Goal: Information Seeking & Learning: Check status

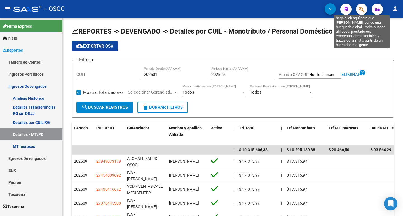
click at [363, 6] on icon "button" at bounding box center [362, 9] width 6 height 6
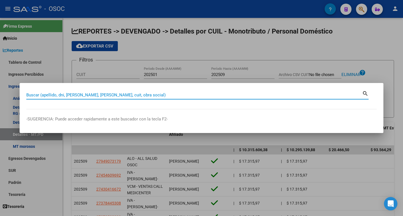
paste input "18196489"
type input "18196489"
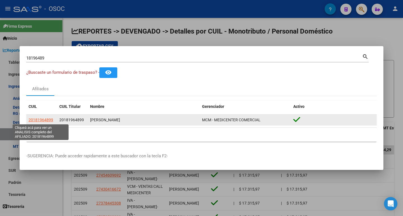
click at [42, 119] on span "20181964899" at bounding box center [41, 120] width 25 height 4
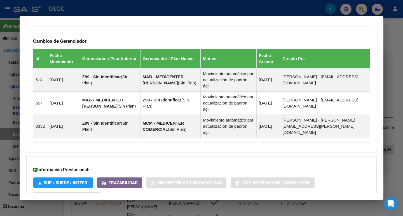
scroll to position [389, 0]
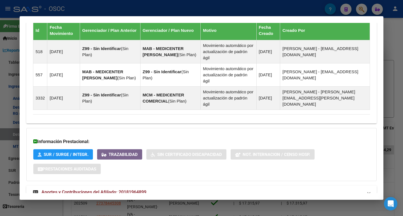
click at [146, 190] on span "Aportes y Contribuciones del Afiliado: 20181964899" at bounding box center [93, 192] width 105 height 5
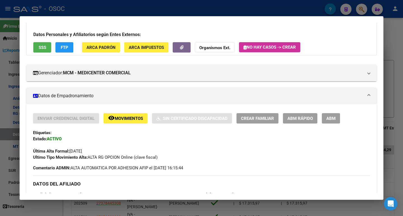
scroll to position [0, 0]
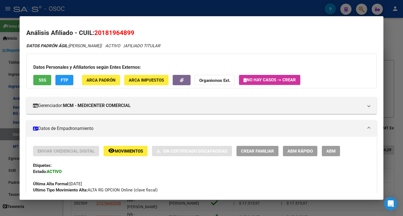
click at [304, 1] on div at bounding box center [201, 108] width 403 height 216
click at [304, 2] on div at bounding box center [201, 108] width 403 height 216
click at [304, 2] on mat-toolbar "menu - OSOC person" at bounding box center [201, 9] width 403 height 18
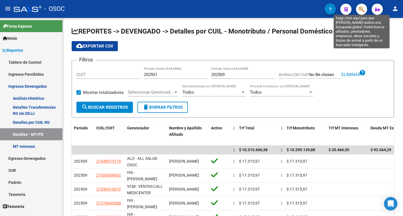
click at [360, 11] on icon "button" at bounding box center [362, 9] width 6 height 6
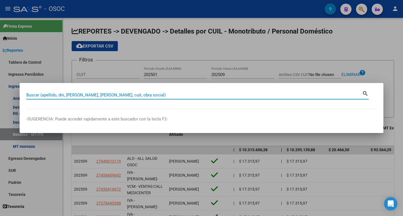
paste input "31246187"
type input "31246187"
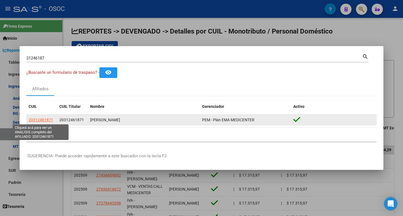
click at [41, 121] on span "20312461871" at bounding box center [41, 120] width 25 height 4
type textarea "20312461871"
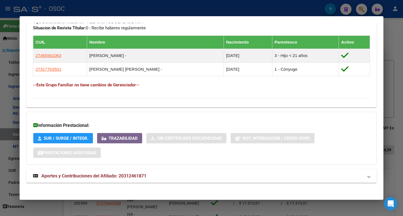
scroll to position [303, 0]
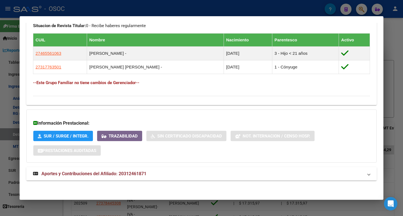
click at [109, 173] on span "Aportes y Contribuciones del Afiliado: 20312461871" at bounding box center [93, 173] width 105 height 5
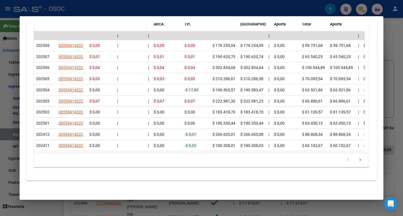
scroll to position [551, 0]
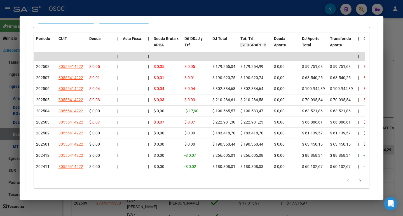
click at [279, 11] on div at bounding box center [201, 108] width 403 height 216
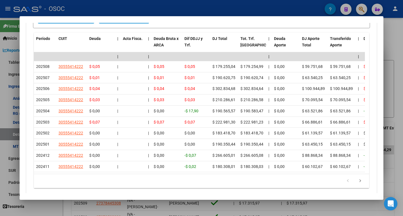
click at [279, 11] on div at bounding box center [201, 108] width 403 height 216
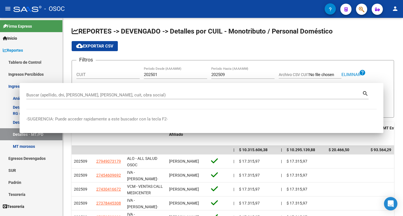
click at [279, 11] on div "- OSOC" at bounding box center [168, 9] width 311 height 12
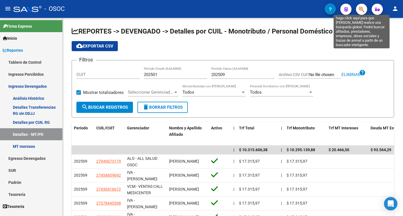
click at [360, 12] on icon "button" at bounding box center [362, 9] width 6 height 6
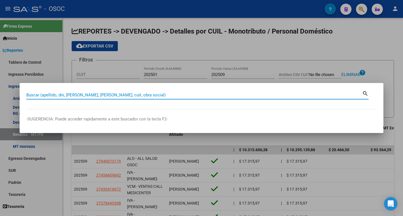
paste input "34369673"
type input "34369673"
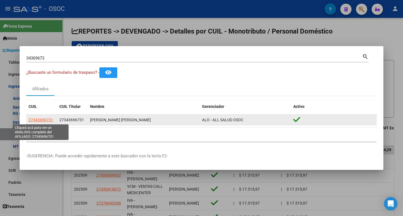
click at [43, 119] on span "27343696731" at bounding box center [41, 120] width 25 height 4
type textarea "27343696731"
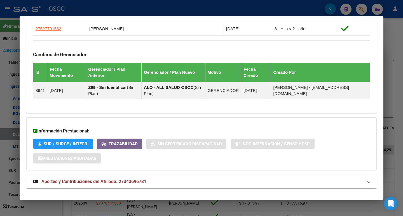
scroll to position [359, 0]
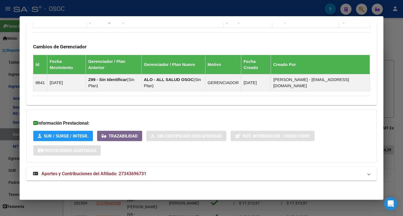
click at [171, 173] on mat-panel-title "Aportes y Contribuciones del Afiliado: 27343696731" at bounding box center [198, 174] width 330 height 7
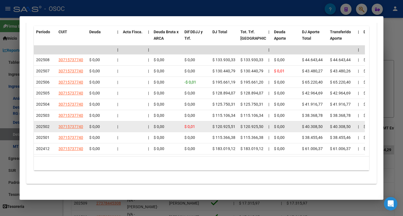
scroll to position [596, 0]
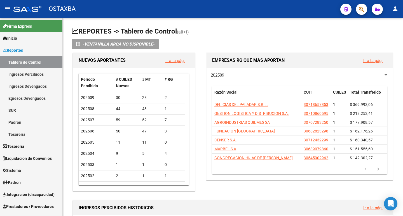
click at [363, 6] on span "button" at bounding box center [362, 9] width 6 height 11
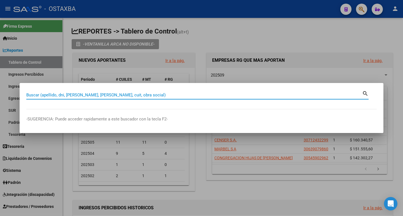
paste input "18133902"
type input "18133902"
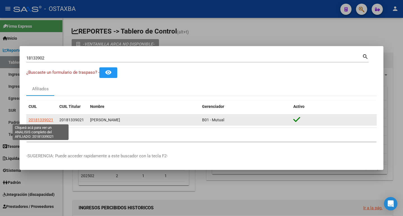
click at [44, 120] on span "20181339021" at bounding box center [41, 120] width 25 height 4
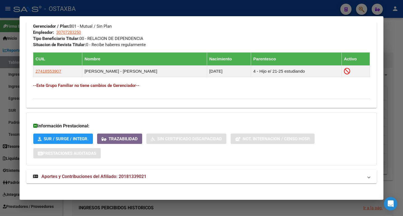
scroll to position [286, 0]
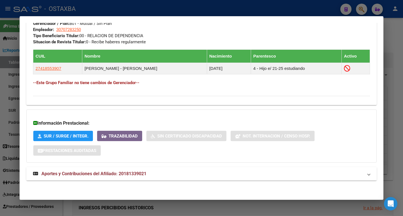
click at [129, 174] on span "Aportes y Contribuciones del Afiliado: 20181339021" at bounding box center [93, 173] width 105 height 5
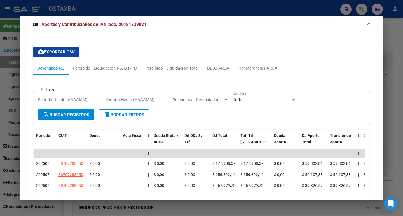
scroll to position [451, 0]
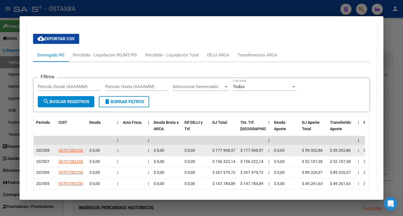
drag, startPoint x: 50, startPoint y: 150, endPoint x: 46, endPoint y: 150, distance: 4.5
click at [46, 150] on div "202508" at bounding box center [45, 150] width 18 height 6
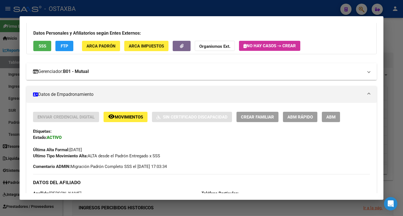
scroll to position [32, 0]
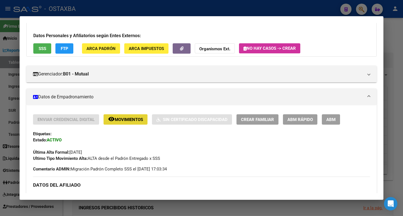
click at [122, 119] on span "Movimientos" at bounding box center [129, 119] width 28 height 5
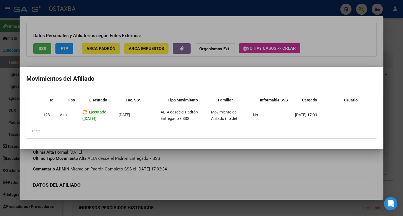
scroll to position [0, 0]
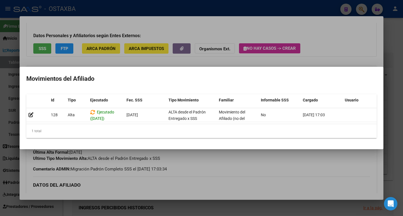
click at [227, 166] on div at bounding box center [201, 108] width 403 height 216
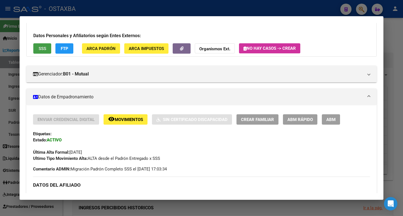
click at [50, 48] on button "SSS" at bounding box center [42, 48] width 18 height 10
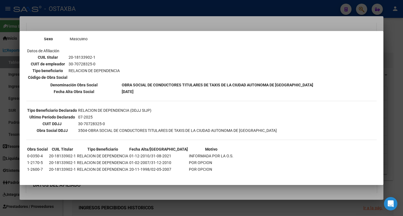
scroll to position [90, 0]
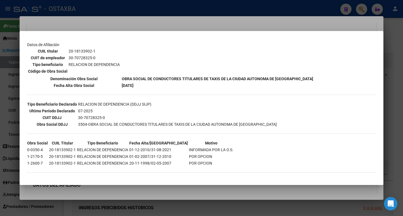
drag, startPoint x: 156, startPoint y: 155, endPoint x: 205, endPoint y: 158, distance: 48.8
click at [205, 158] on tr "1-2170-5 20-18133902-1 RELACION DE DEPENDENCIA 01-02-2007/31-12-2010 POR OPCION" at bounding box center [130, 157] width 207 height 6
click at [284, 29] on div at bounding box center [201, 108] width 403 height 216
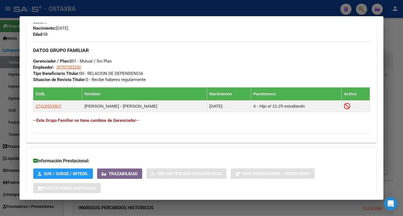
scroll to position [255, 0]
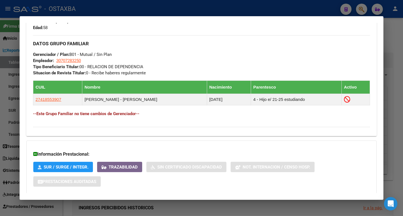
click at [142, 10] on div at bounding box center [201, 108] width 403 height 216
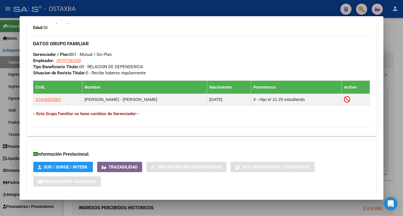
drag, startPoint x: 142, startPoint y: 10, endPoint x: 364, endPoint y: 15, distance: 221.3
click at [143, 10] on div at bounding box center [201, 108] width 403 height 216
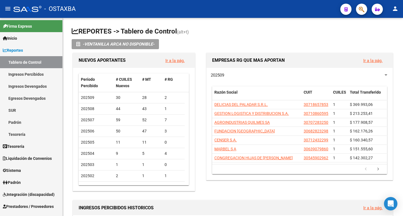
click at [363, 17] on mat-toolbar "menu - OSTAXBA person" at bounding box center [201, 9] width 403 height 18
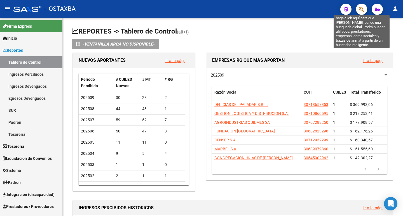
click at [363, 9] on icon "button" at bounding box center [362, 9] width 6 height 6
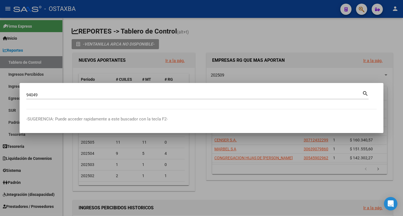
click at [114, 99] on div "94049 Buscar (apellido, dni, cuil, [PERSON_NAME], cuit, obra social)" at bounding box center [194, 95] width 336 height 8
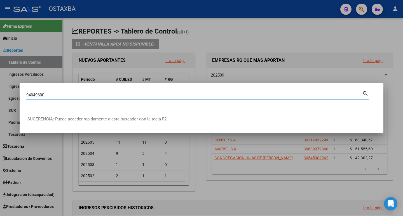
type input "94049600"
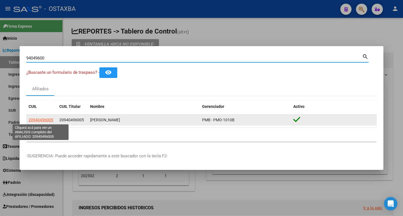
click at [50, 118] on span "20940496005" at bounding box center [41, 120] width 25 height 4
type textarea "20940496005"
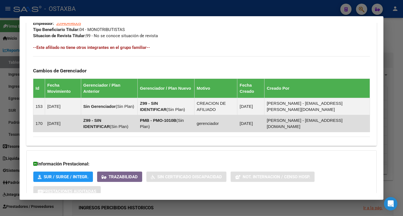
scroll to position [323, 0]
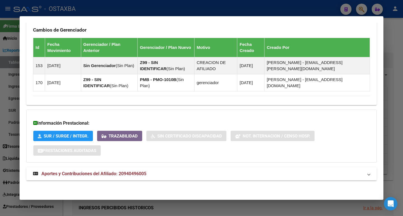
click at [149, 175] on mat-panel-title "Aportes y Contribuciones del Afiliado: 20940496005" at bounding box center [198, 174] width 330 height 7
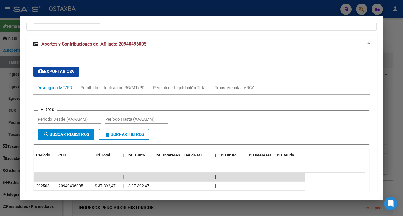
scroll to position [503, 0]
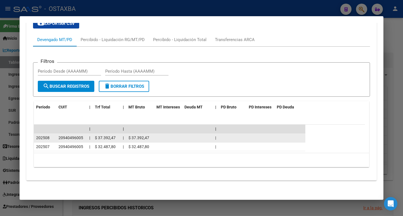
drag, startPoint x: 50, startPoint y: 145, endPoint x: 45, endPoint y: 141, distance: 6.6
click at [39, 145] on div "202507" at bounding box center [45, 147] width 18 height 6
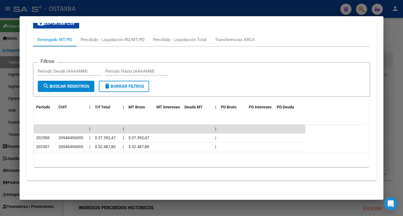
drag, startPoint x: 50, startPoint y: 138, endPoint x: 33, endPoint y: 138, distance: 17.3
click at [33, 138] on div "cloud_download Exportar CSV Devengado MT/PD Percibido - Liquidación RG/MT/PD Pe…" at bounding box center [201, 95] width 350 height 162
click at [92, 159] on div "10 total 1" at bounding box center [201, 160] width 335 height 14
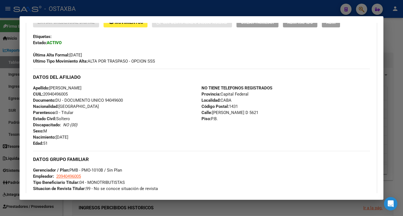
scroll to position [140, 0]
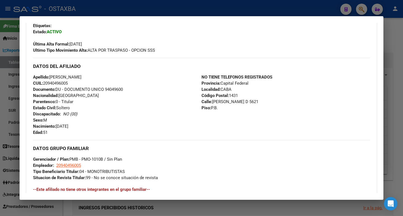
drag, startPoint x: 49, startPoint y: 83, endPoint x: 67, endPoint y: 81, distance: 17.7
click at [67, 81] on span "CUIL: 20940496005" at bounding box center [50, 83] width 35 height 5
copy span "94049600"
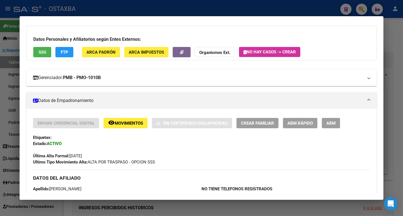
scroll to position [0, 0]
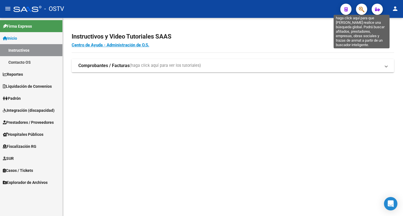
click at [360, 10] on icon "button" at bounding box center [362, 9] width 6 height 6
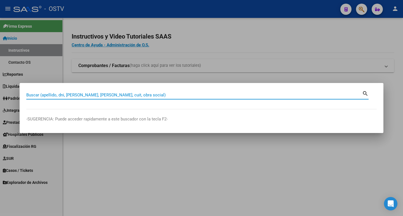
click at [122, 93] on input "Buscar (apellido, dni, [PERSON_NAME], [PERSON_NAME], cuit, obra social)" at bounding box center [194, 95] width 336 height 5
paste input "32636272"
type input "32636272"
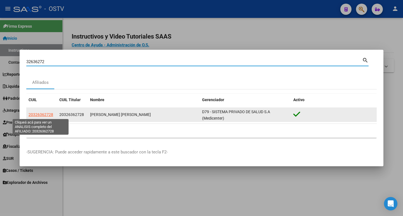
click at [46, 116] on span "20326362728" at bounding box center [41, 114] width 25 height 4
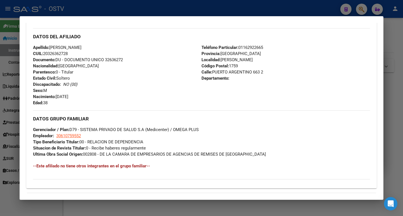
scroll to position [249, 0]
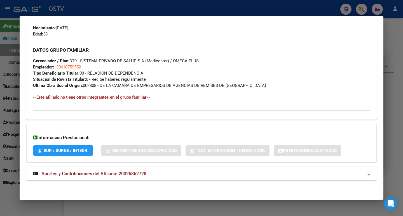
drag, startPoint x: 89, startPoint y: 177, endPoint x: 91, endPoint y: 172, distance: 5.1
click at [89, 176] on strong "Aportes y Contribuciones del Afiliado: 20326362728" at bounding box center [89, 174] width 113 height 7
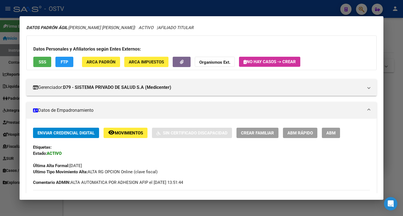
scroll to position [0, 0]
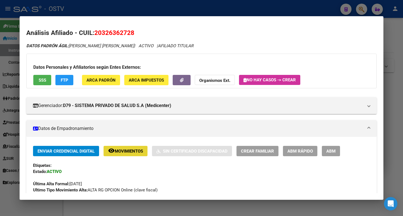
click at [131, 153] on span "Movimientos" at bounding box center [129, 151] width 28 height 5
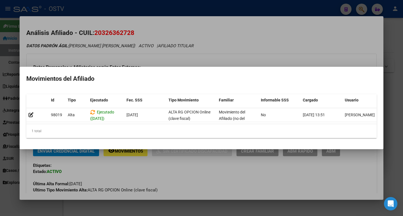
click at [237, 36] on div at bounding box center [201, 108] width 403 height 216
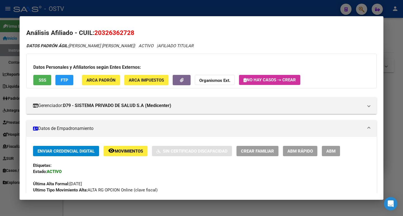
click at [66, 77] on button "FTP" at bounding box center [64, 80] width 18 height 10
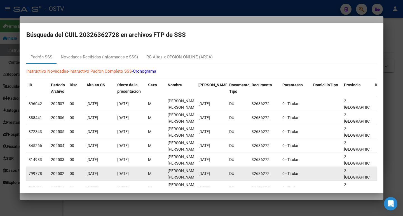
scroll to position [75, 0]
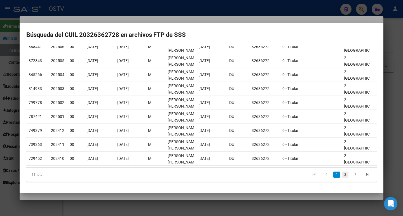
click at [342, 173] on link "2" at bounding box center [345, 175] width 7 height 6
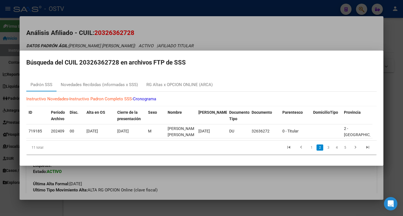
scroll to position [0, 0]
click at [311, 149] on link "1" at bounding box center [311, 148] width 7 height 6
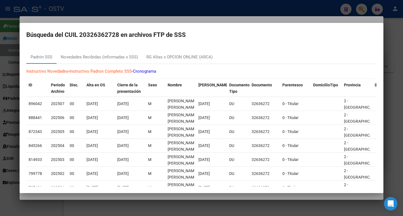
click at [273, 18] on div at bounding box center [201, 108] width 403 height 216
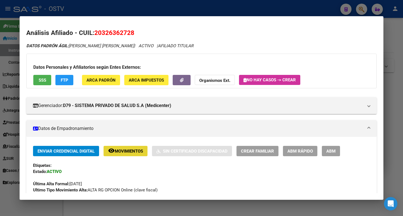
click at [126, 151] on span "Movimientos" at bounding box center [129, 151] width 28 height 5
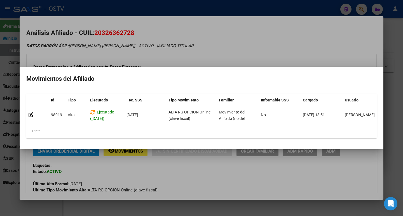
click at [237, 26] on div at bounding box center [201, 108] width 403 height 216
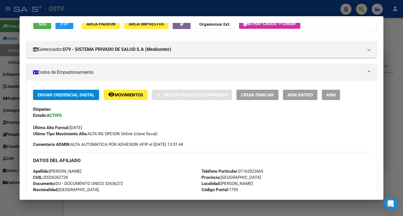
scroll to position [56, 0]
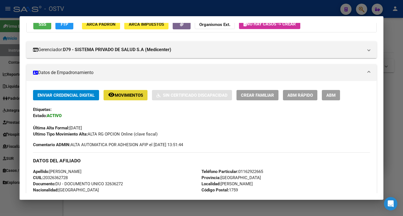
click at [120, 96] on span "Movimientos" at bounding box center [129, 95] width 28 height 5
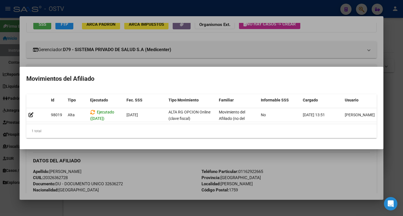
click at [159, 162] on div at bounding box center [201, 108] width 403 height 216
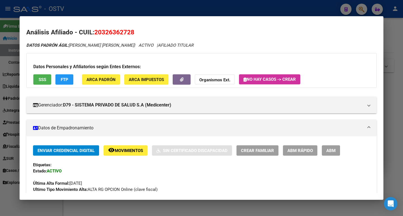
scroll to position [0, 0]
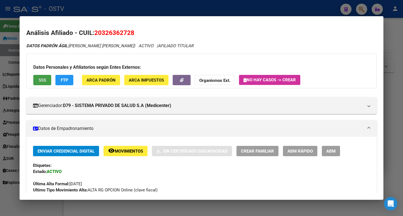
click at [40, 80] on span "SSS" at bounding box center [43, 80] width 8 height 5
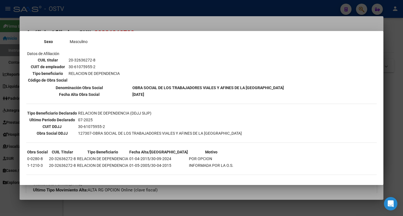
scroll to position [83, 0]
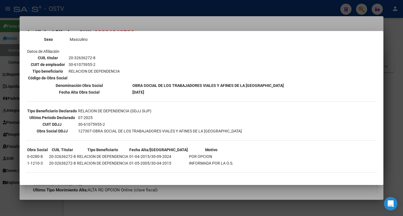
click at [208, 182] on mat-dialog-container "--ACTIVO en Obra Social según consulta SSS-- DATOS DE AFILIACION VIGENTE Datos …" at bounding box center [202, 108] width 364 height 154
click at [207, 191] on div at bounding box center [201, 108] width 403 height 216
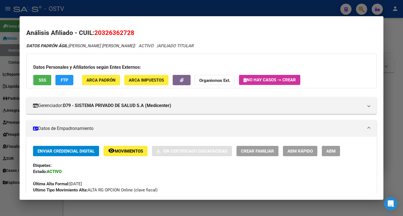
click at [394, 82] on div at bounding box center [201, 108] width 403 height 216
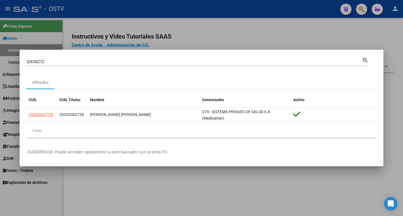
click at [268, 37] on div at bounding box center [201, 108] width 403 height 216
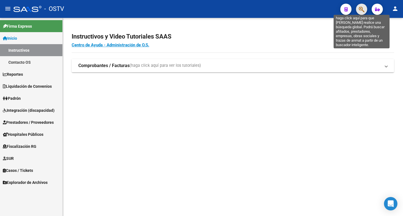
click at [360, 9] on icon "button" at bounding box center [362, 9] width 6 height 6
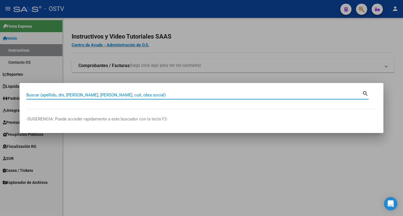
paste input "34369673"
type input "34369673"
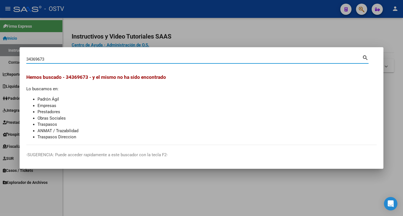
click at [79, 76] on span "Hemos buscado - 34369673 - y el mismo no ha sido encontrado" at bounding box center [96, 77] width 140 height 6
